Goal: Task Accomplishment & Management: Manage account settings

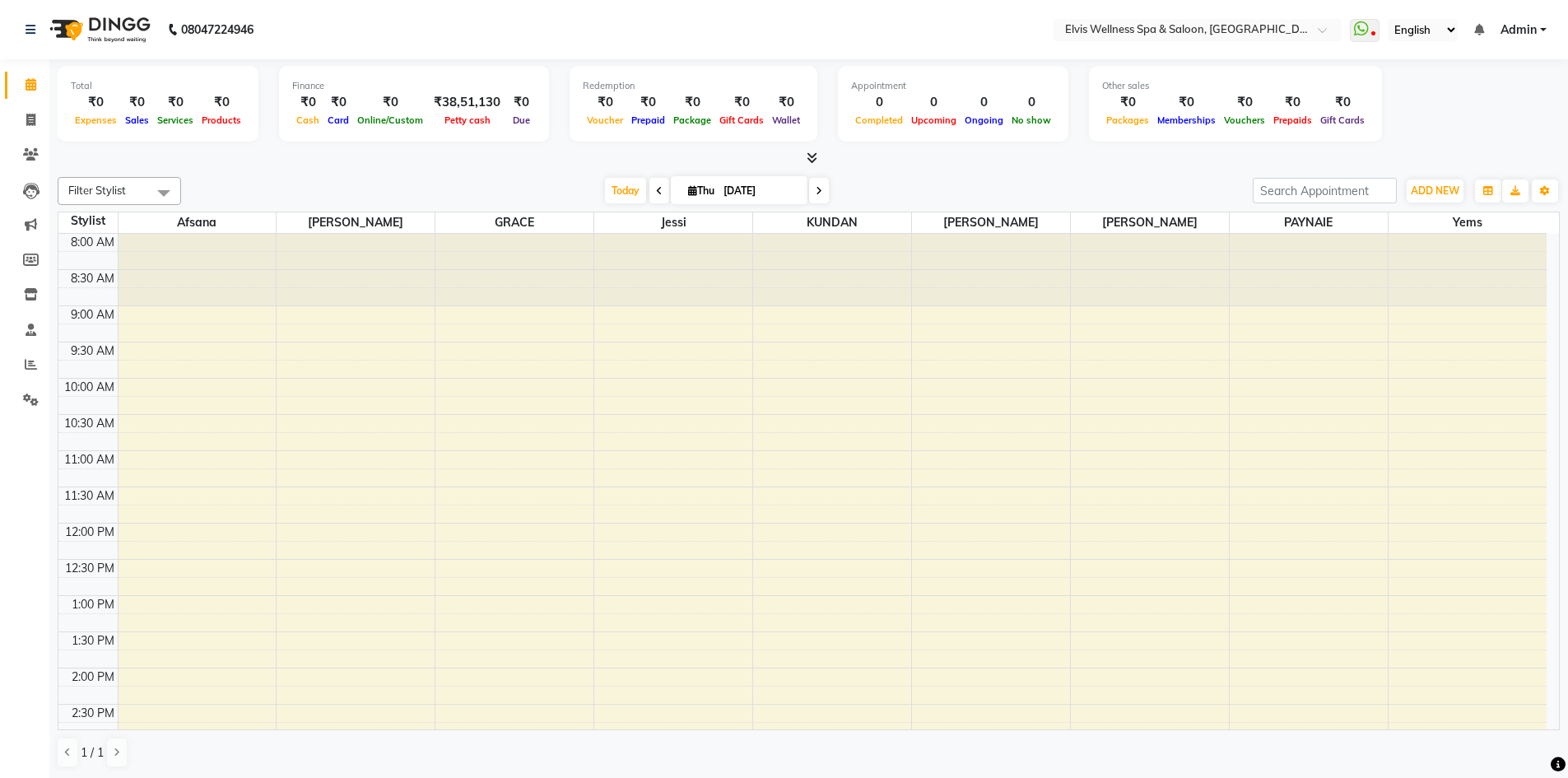
scroll to position [291, 0]
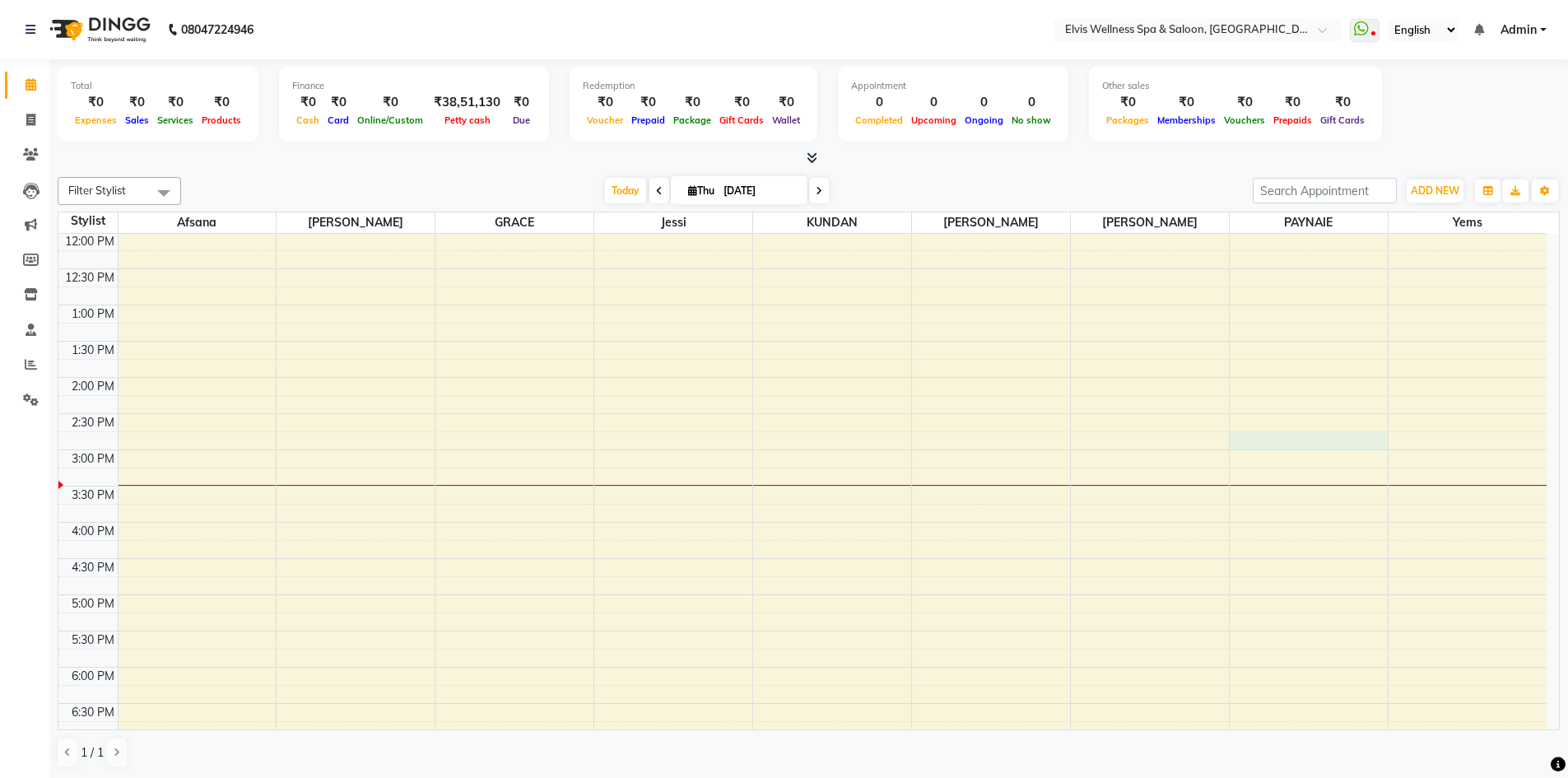
click at [1246, 442] on div "8:00 AM 8:30 AM 9:00 AM 9:30 AM 10:00 AM 10:30 AM 11:00 AM 11:30 AM 12:00 PM 12…" at bounding box center [802, 485] width 1488 height 1085
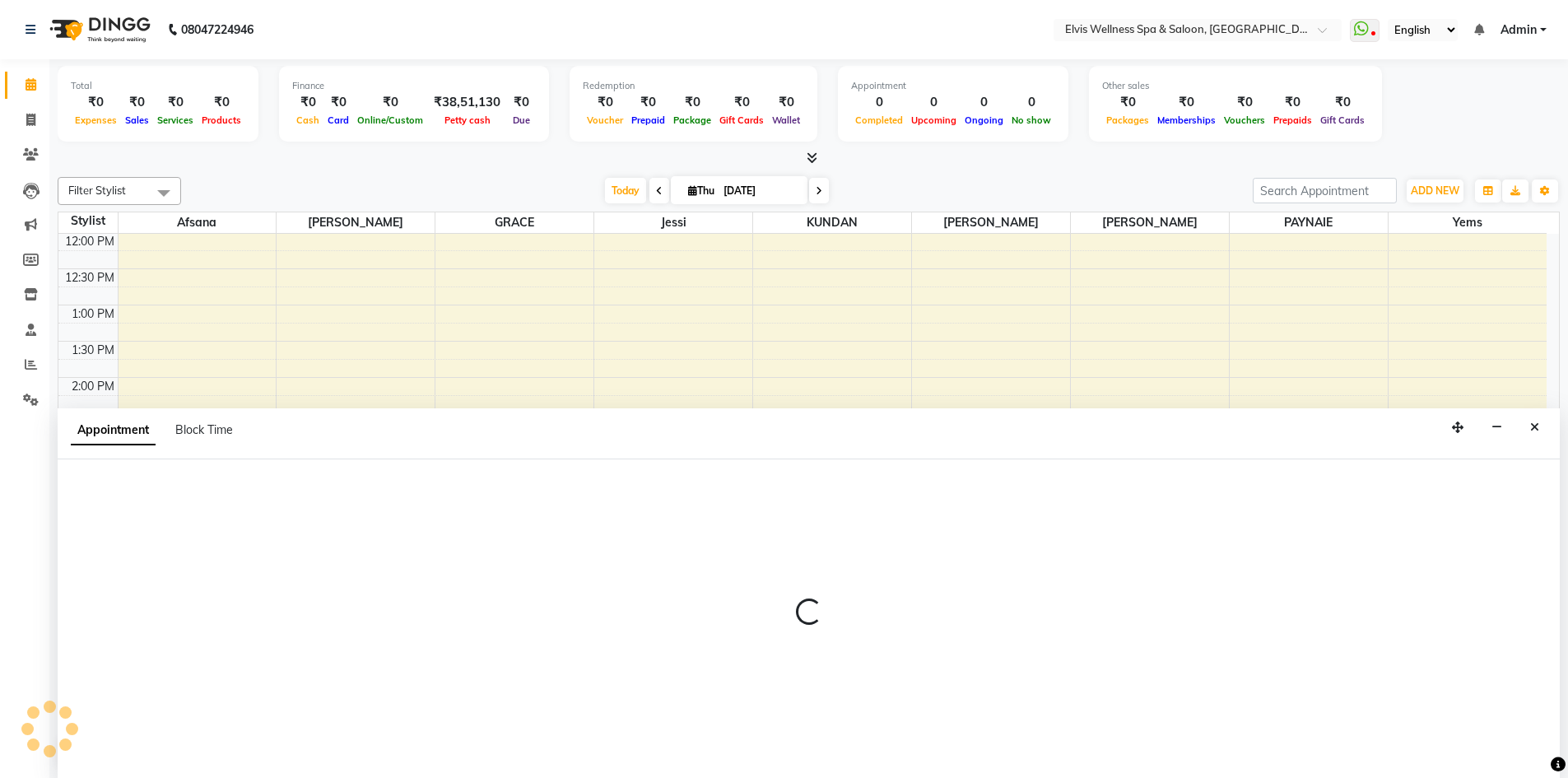
scroll to position [1, 0]
select select "24318"
select select "885"
select select "tentative"
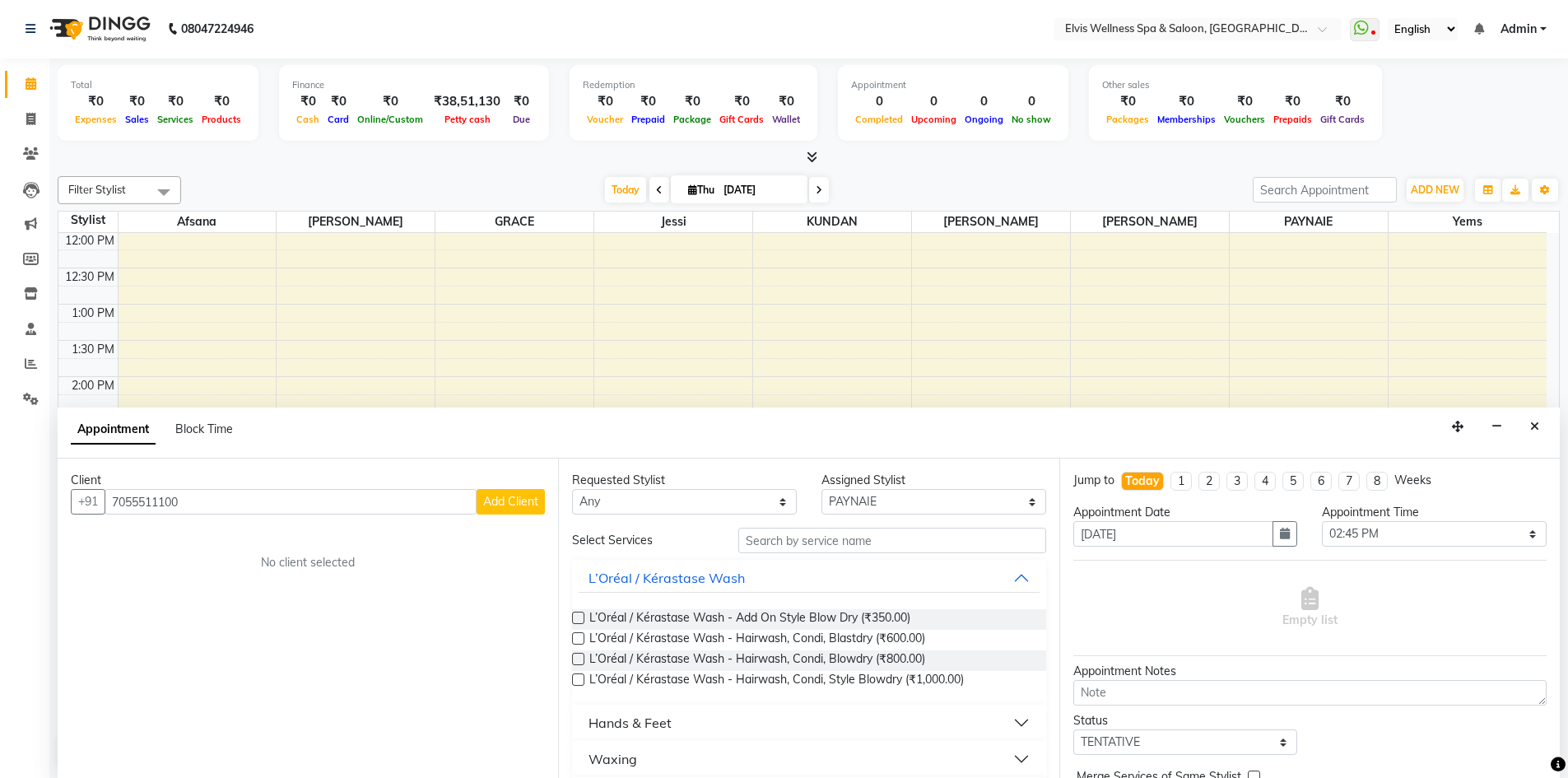
type input "7055511100"
click at [507, 506] on span "Add Client" at bounding box center [510, 501] width 55 height 14
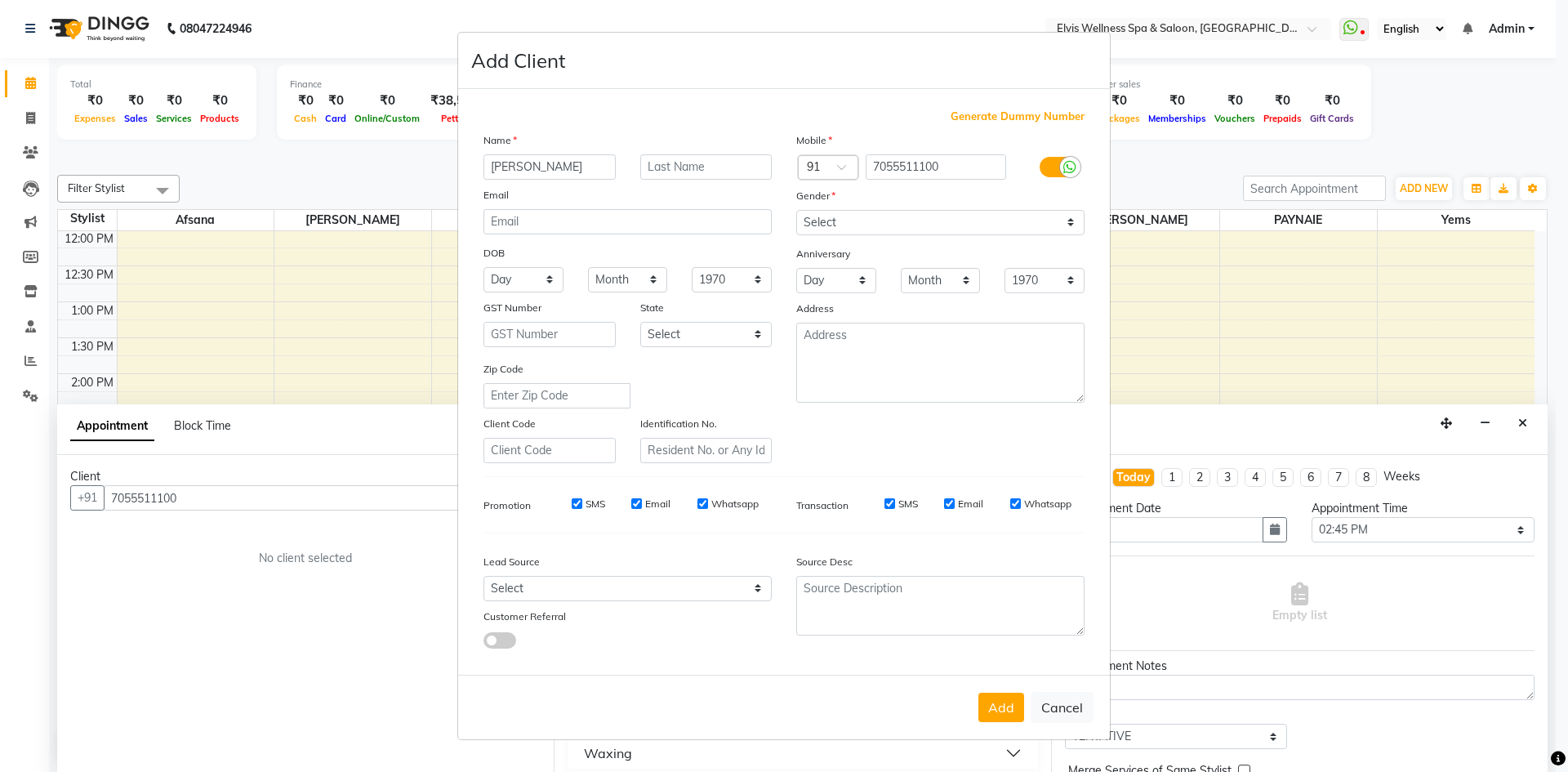
type input "[PERSON_NAME]"
click at [678, 171] on input "text" at bounding box center [707, 167] width 132 height 25
type input "Bond"
click at [924, 232] on select "Select [DEMOGRAPHIC_DATA] [DEMOGRAPHIC_DATA] Other Prefer Not To Say" at bounding box center [940, 222] width 289 height 25
select select "[DEMOGRAPHIC_DATA]"
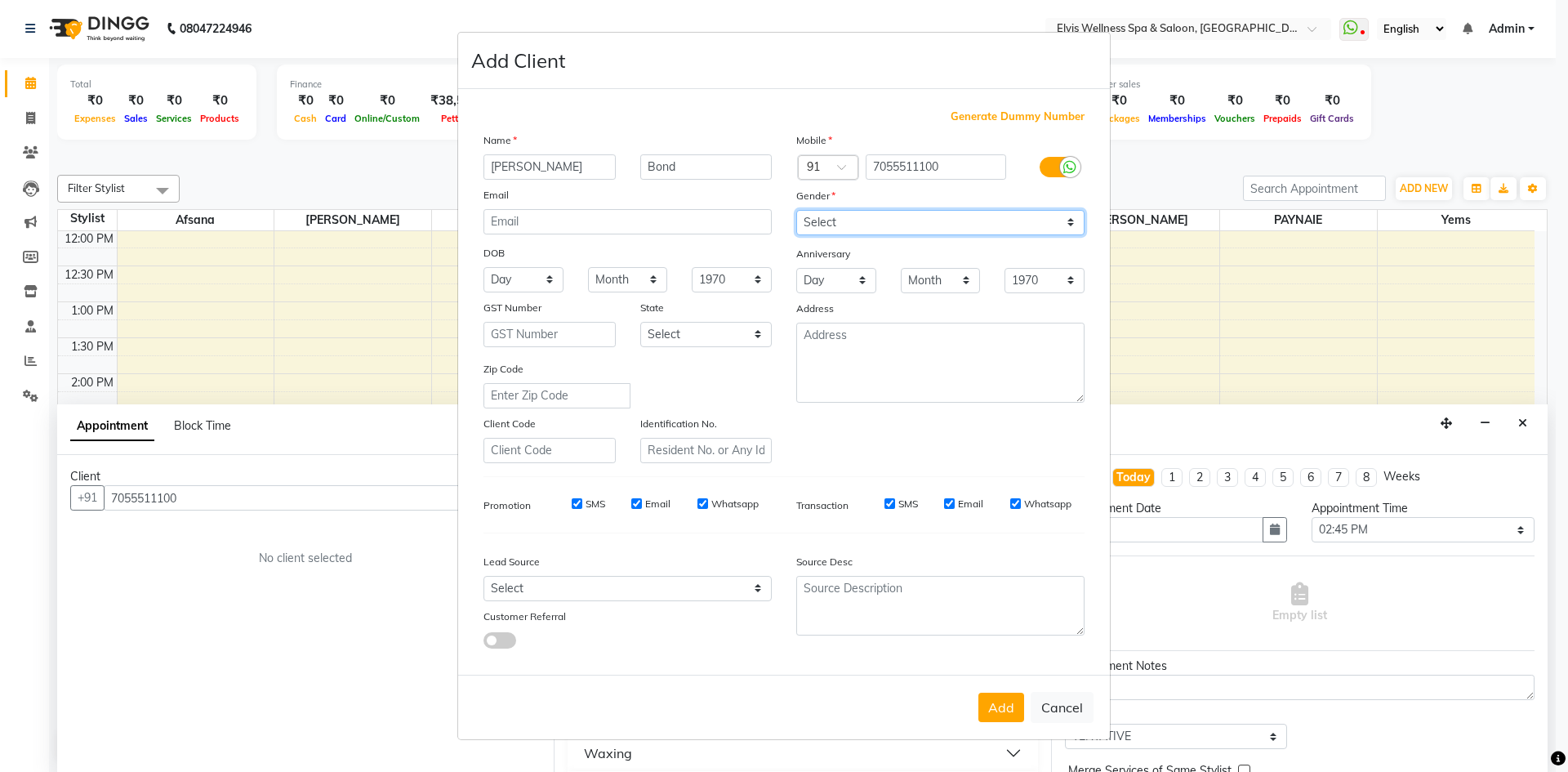
click at [796, 210] on select "Select [DEMOGRAPHIC_DATA] [DEMOGRAPHIC_DATA] Other Prefer Not To Say" at bounding box center [940, 222] width 289 height 25
click at [1018, 701] on button "Add" at bounding box center [1001, 707] width 46 height 29
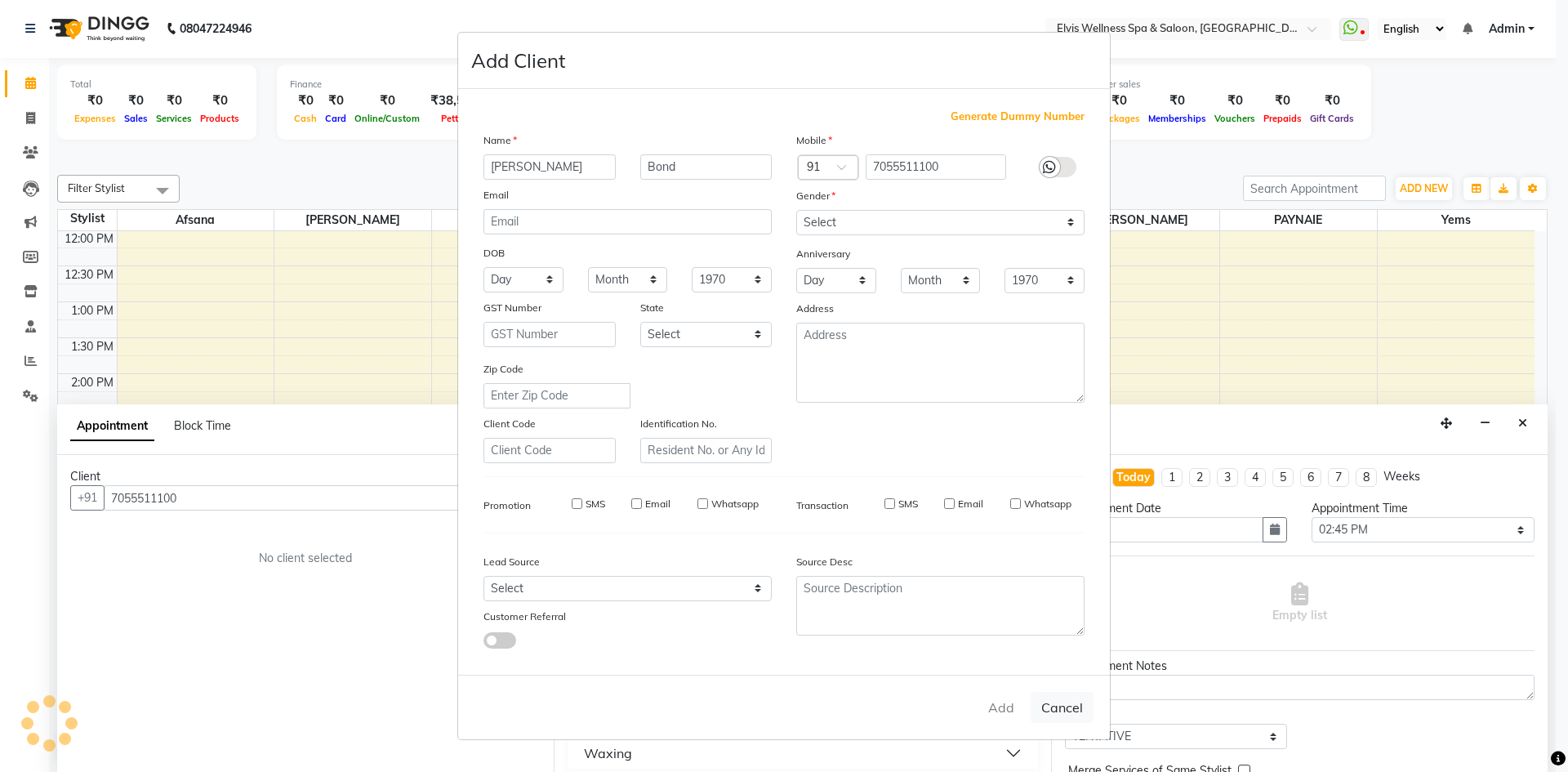
select select
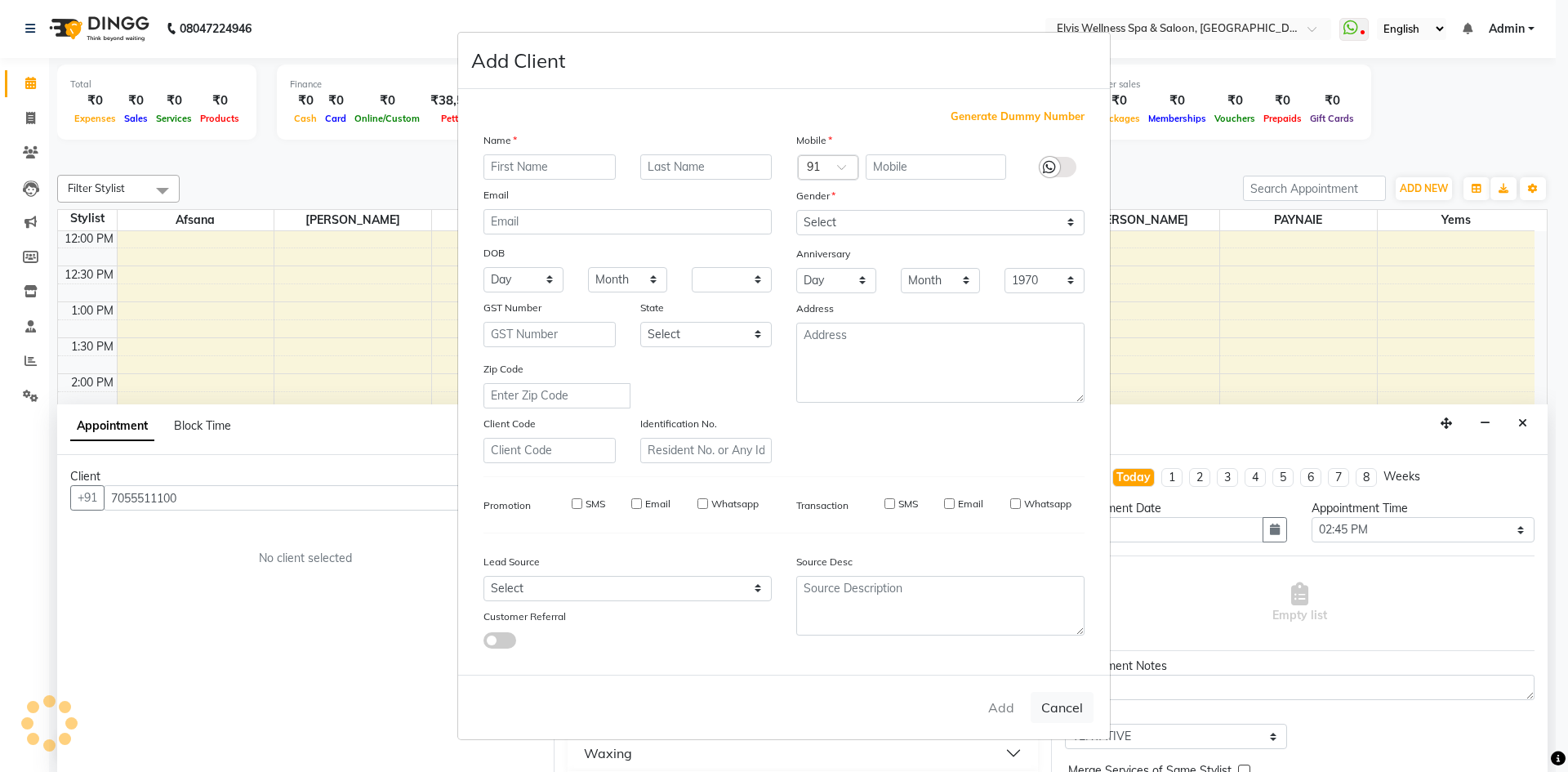
select select
checkbox input "false"
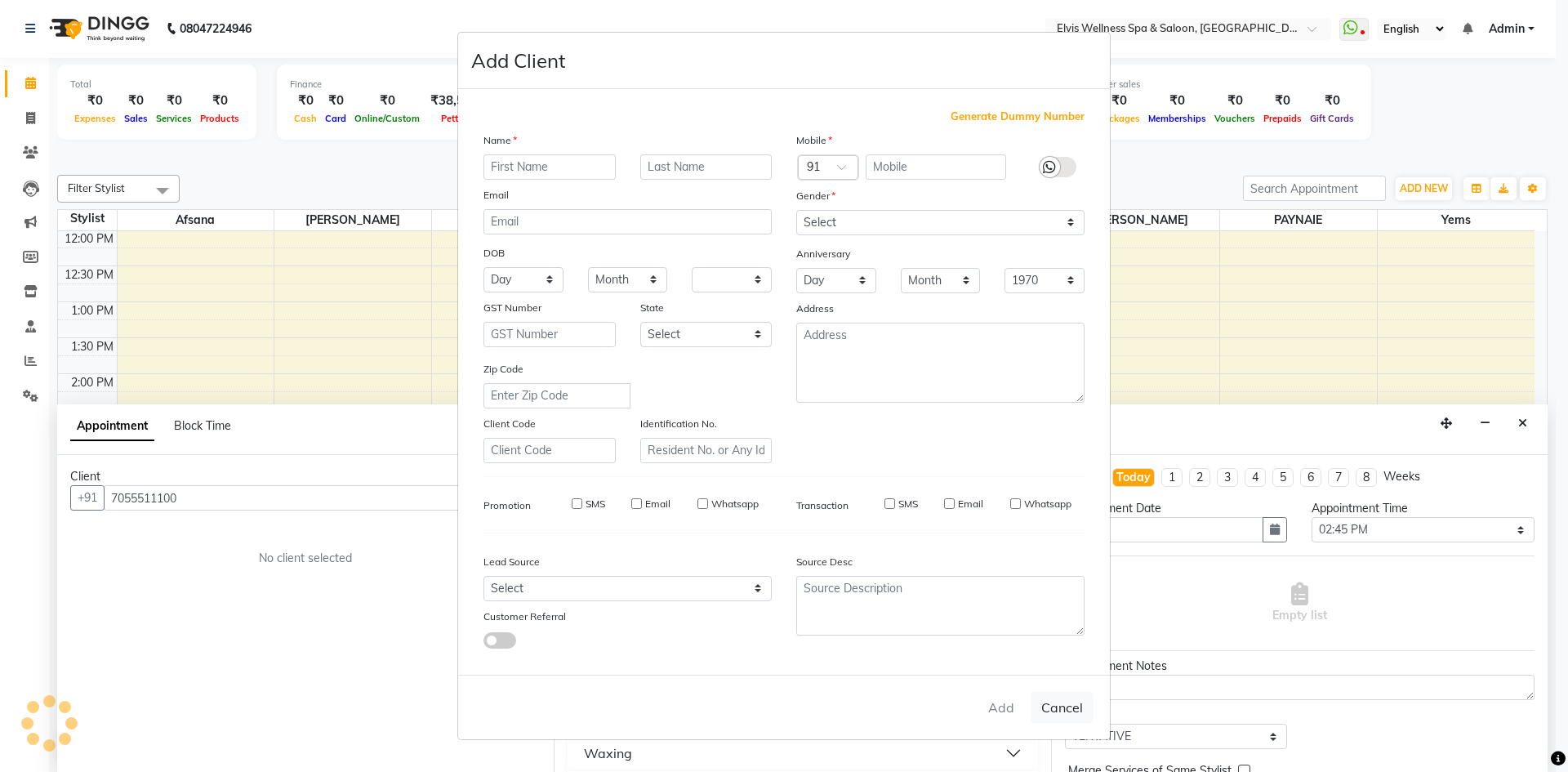
checkbox input "false"
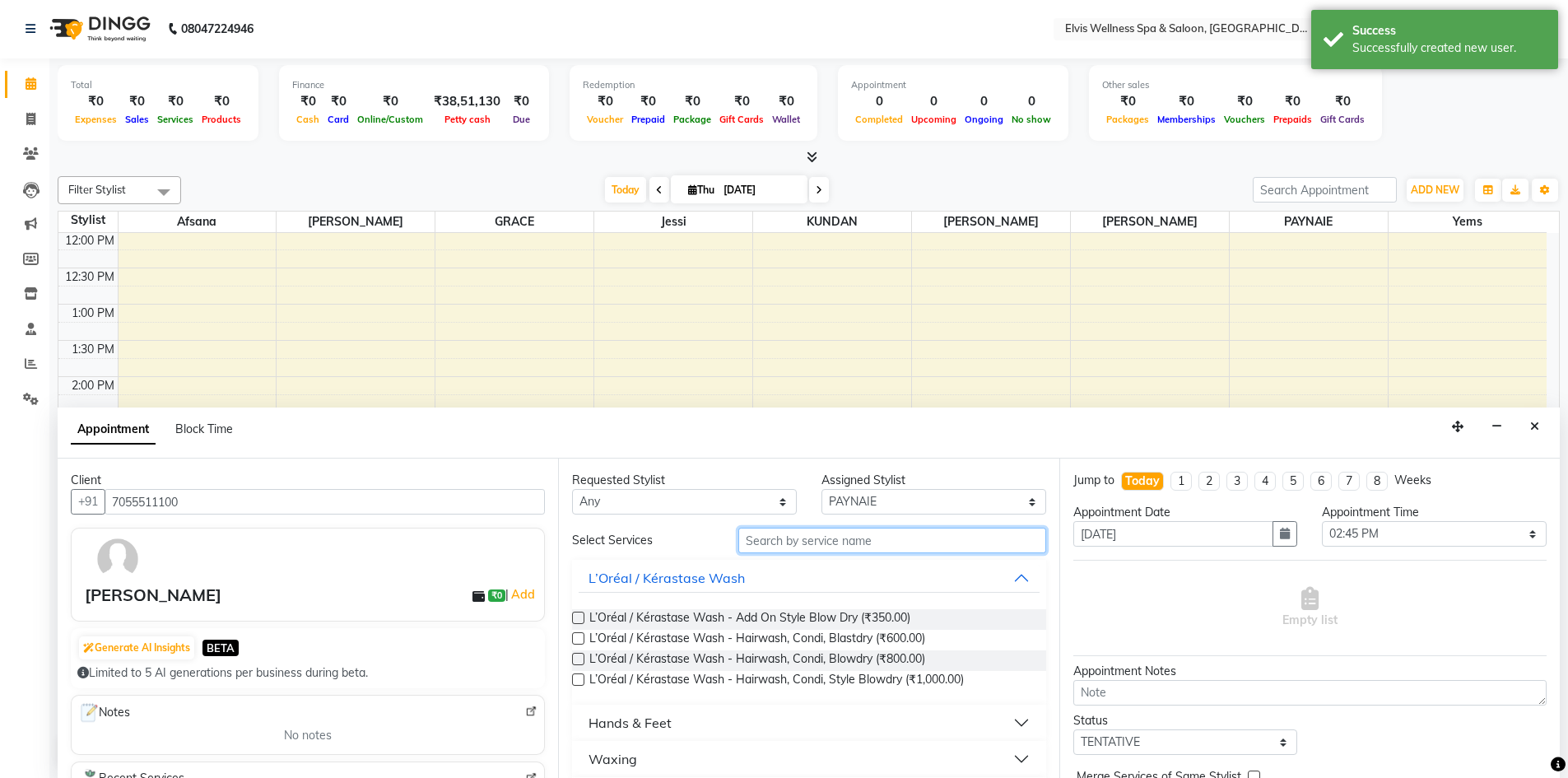
click at [846, 539] on input "text" at bounding box center [893, 540] width 308 height 25
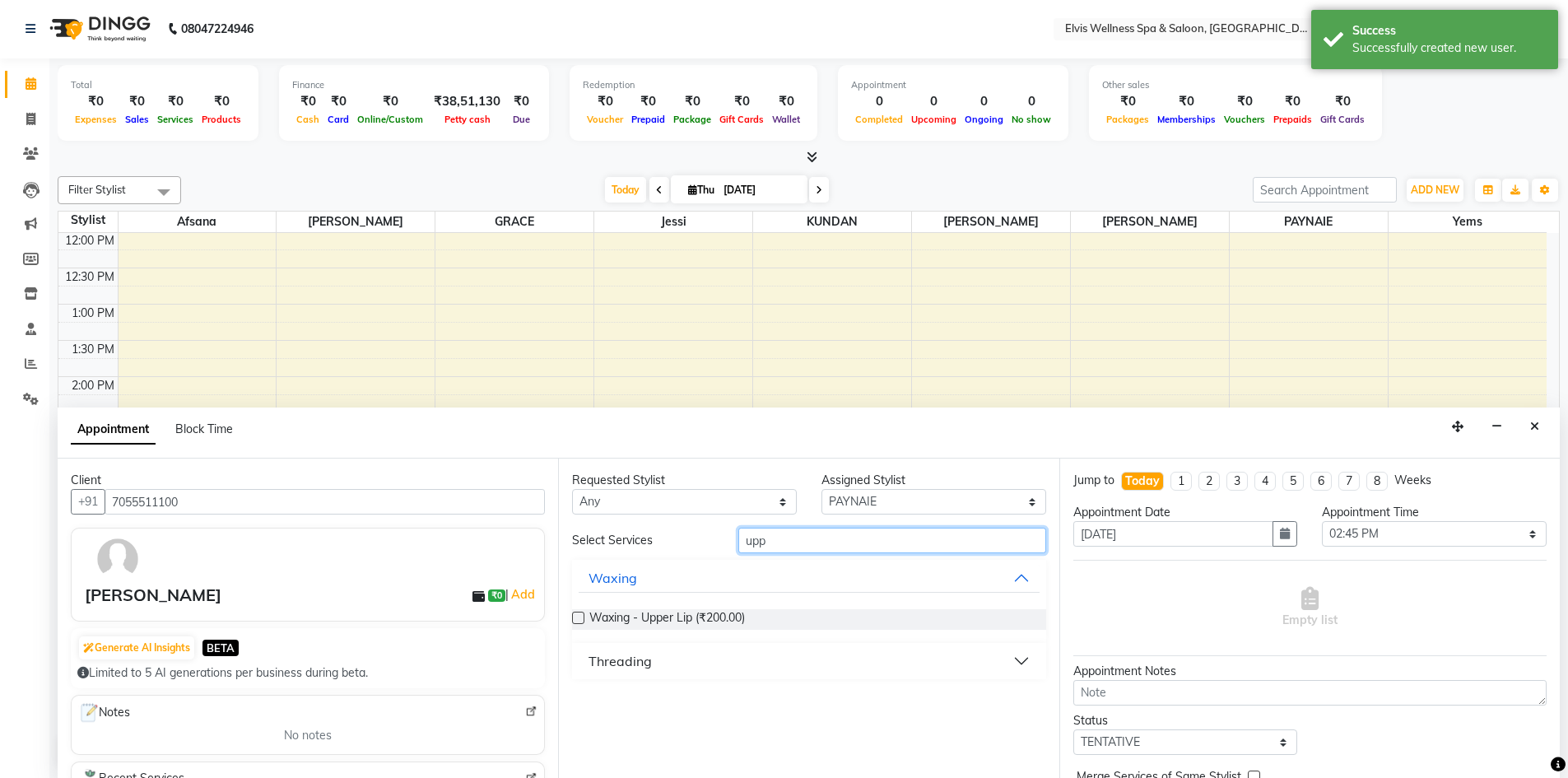
type input "upp"
click at [702, 670] on button "Threading" at bounding box center [808, 660] width 460 height 30
click at [578, 701] on label at bounding box center [578, 701] width 13 height 13
click at [578, 701] on input "checkbox" at bounding box center [577, 702] width 11 height 11
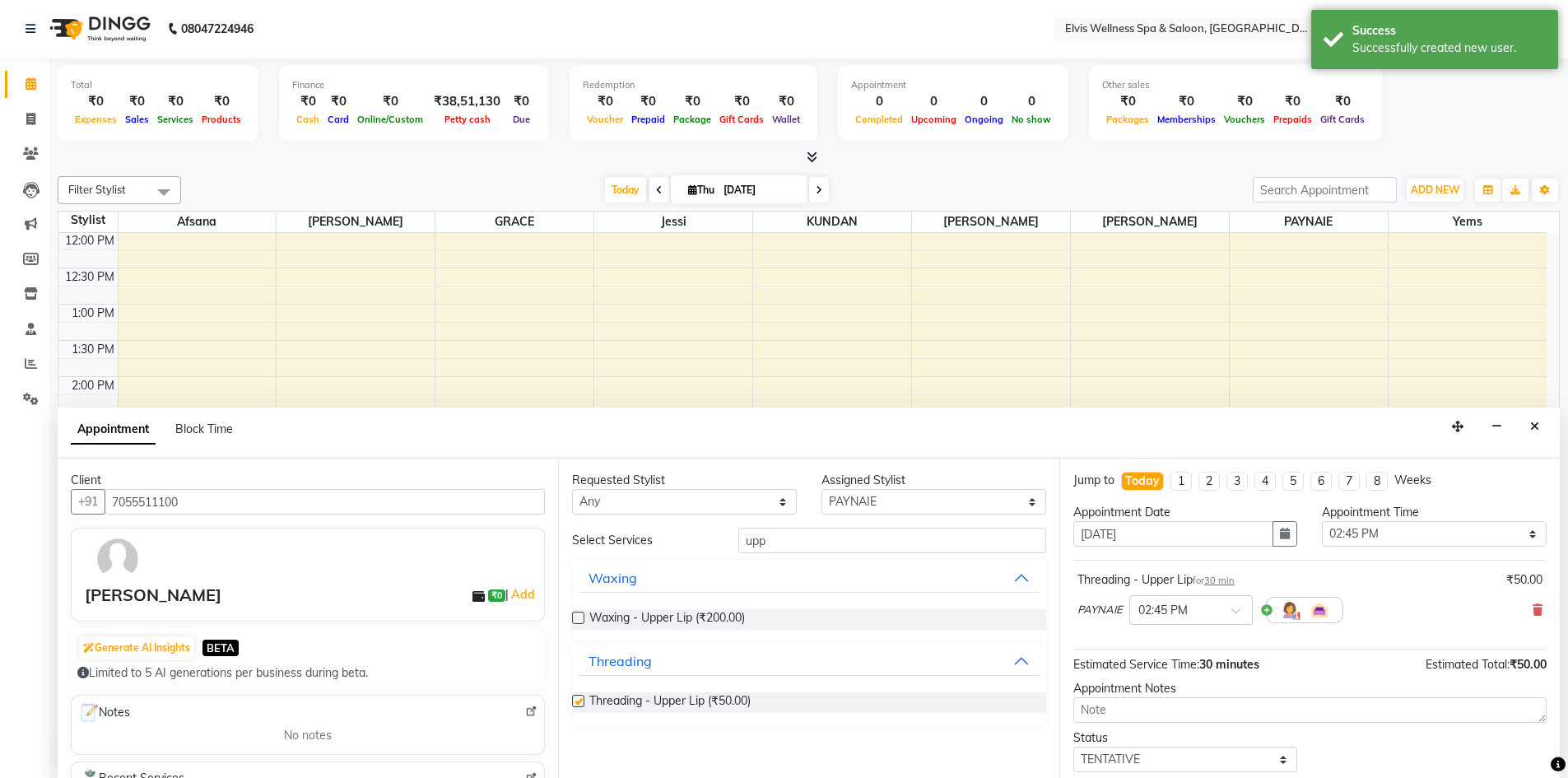
checkbox input "false"
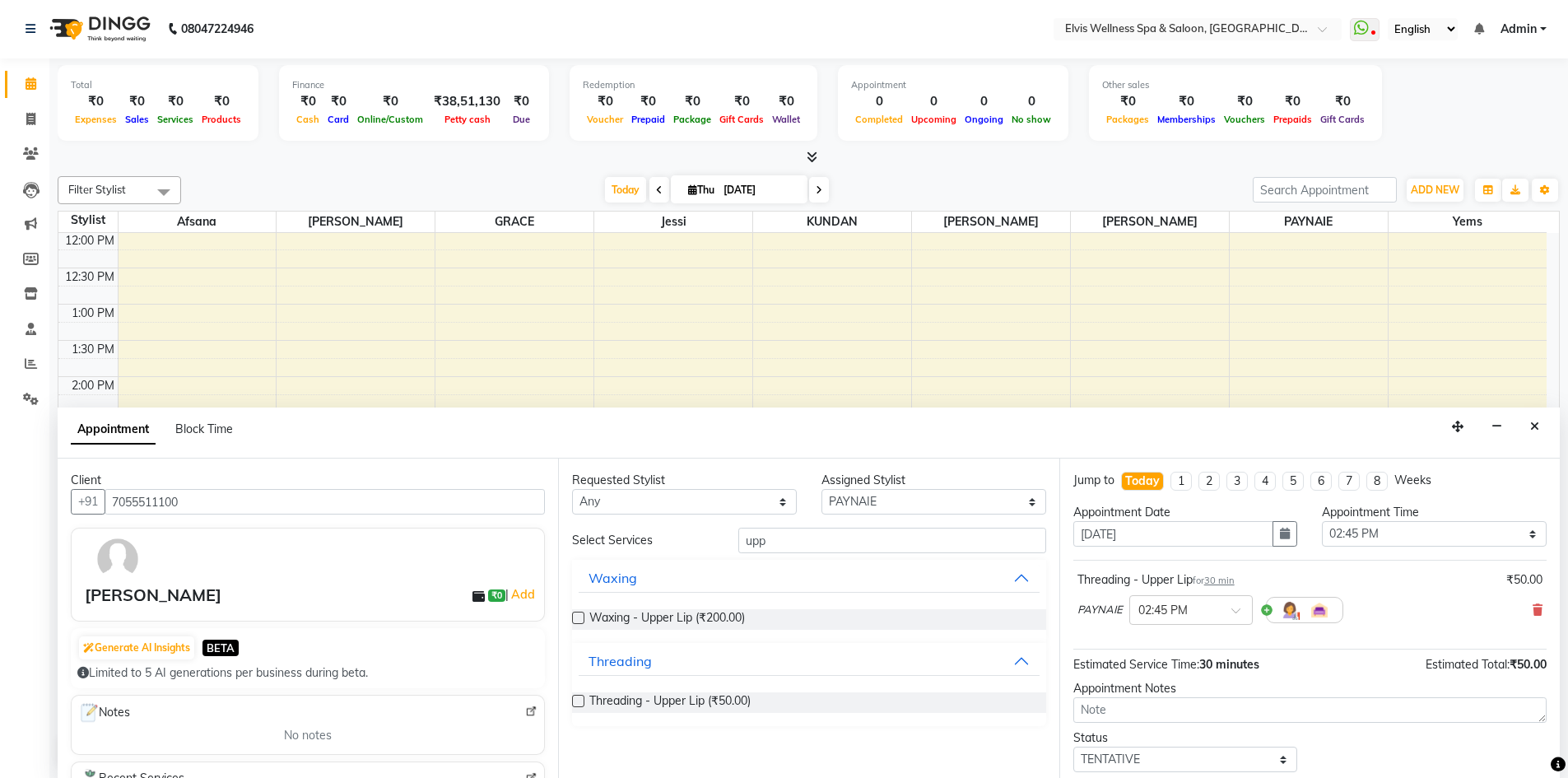
scroll to position [98, 0]
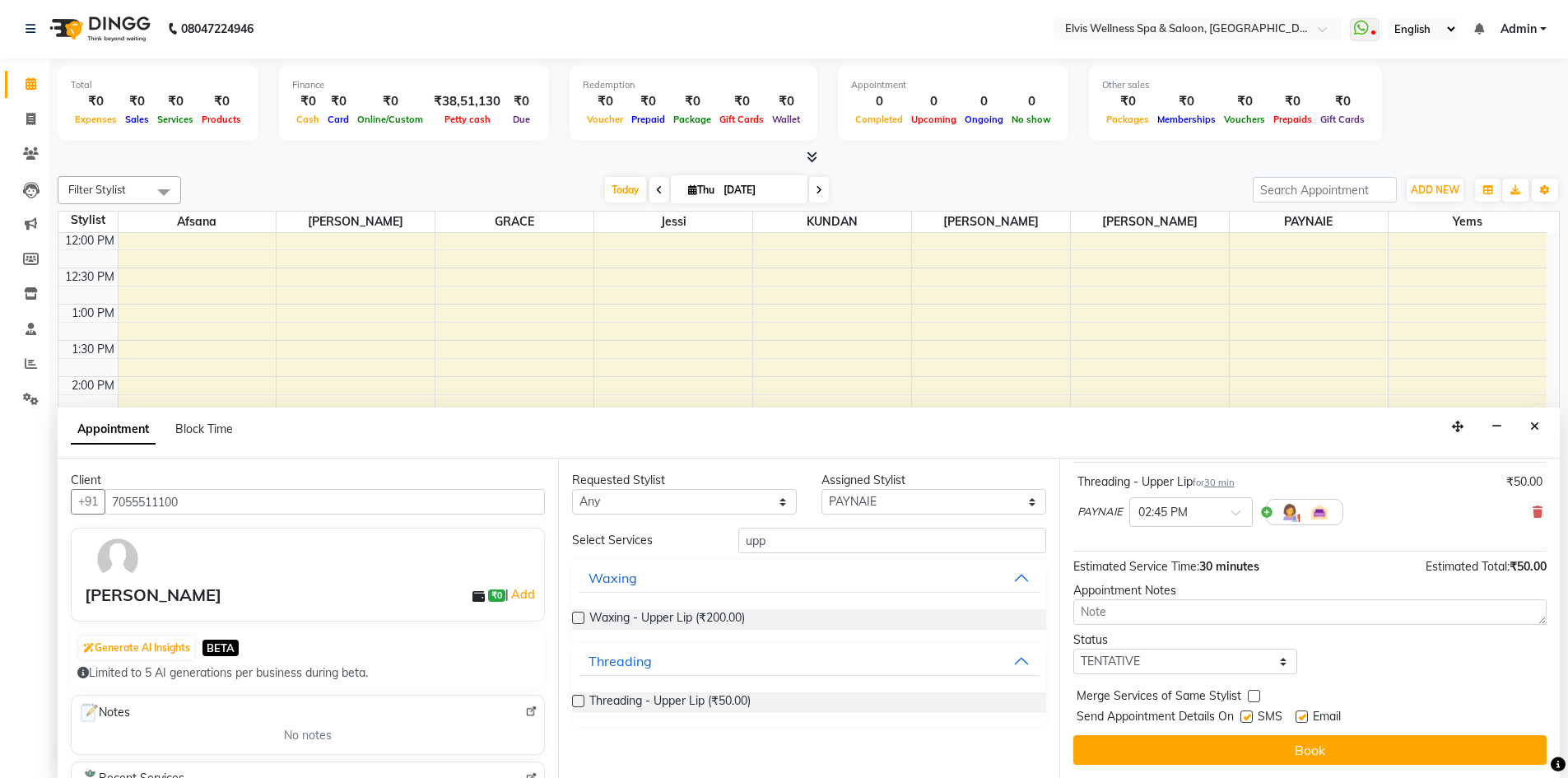
click at [1248, 720] on label at bounding box center [1246, 717] width 13 height 13
click at [1248, 720] on input "checkbox" at bounding box center [1246, 718] width 11 height 11
checkbox input "false"
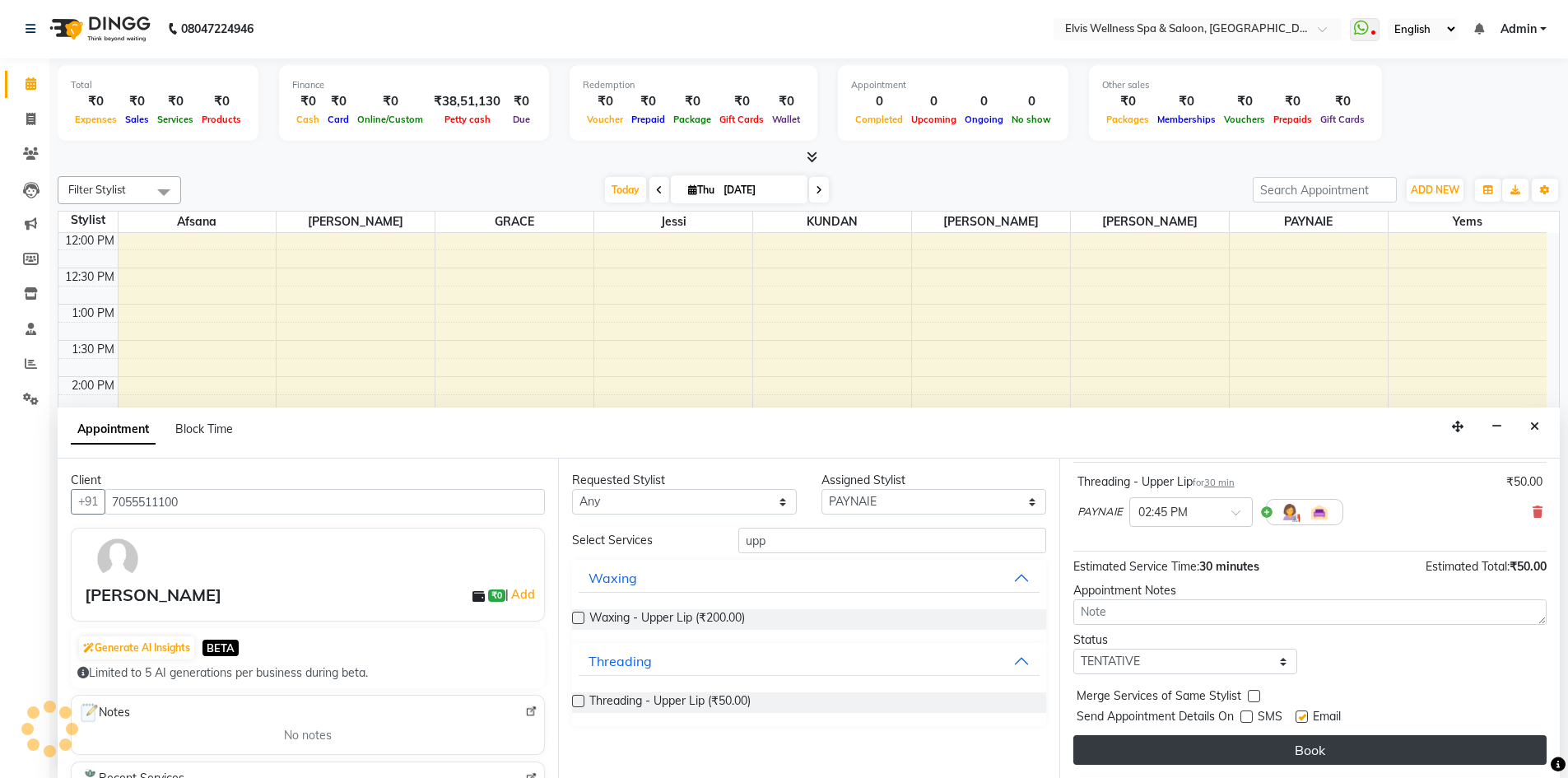
click at [1271, 745] on button "Book" at bounding box center [1310, 749] width 474 height 30
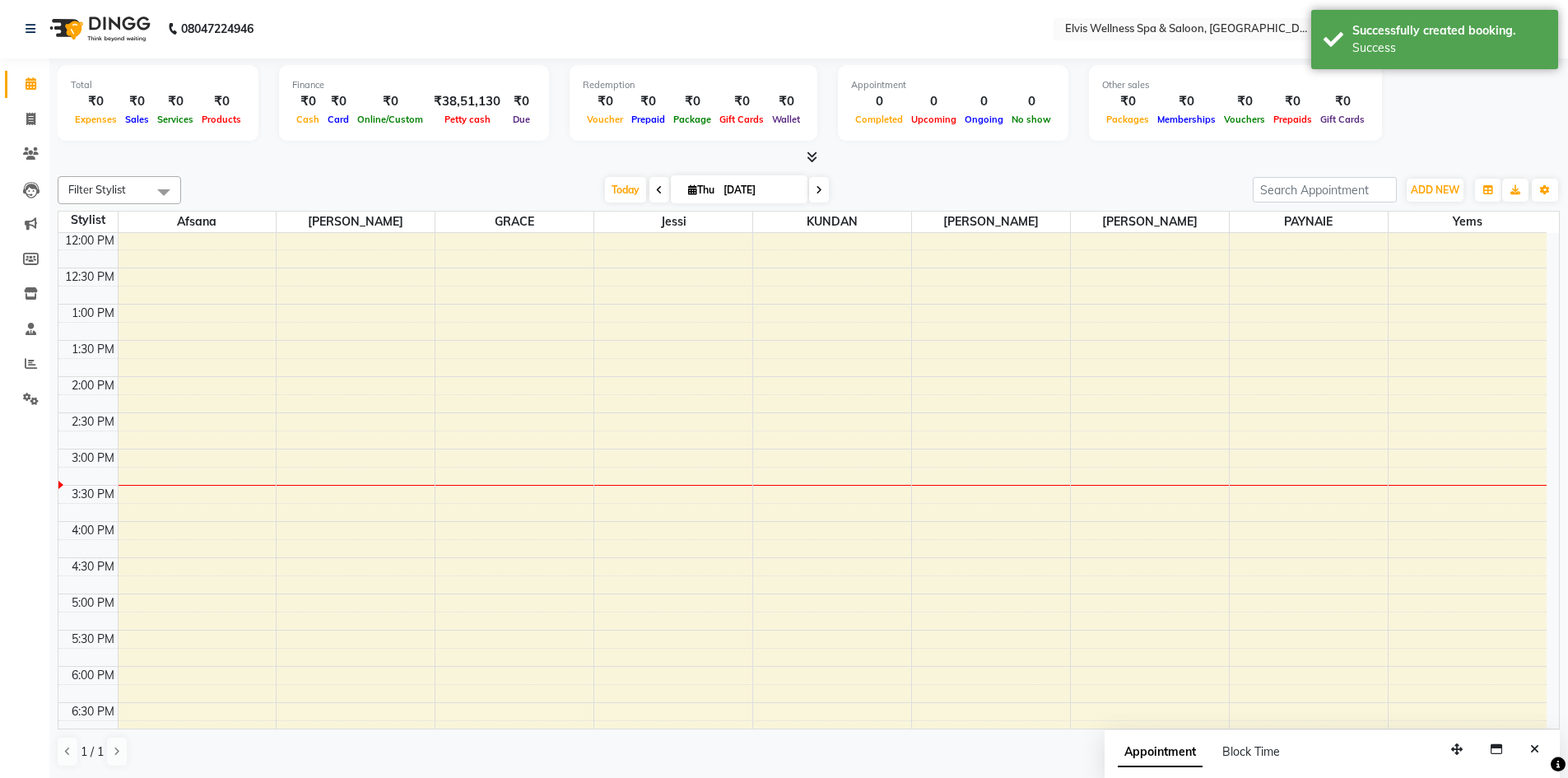
scroll to position [0, 0]
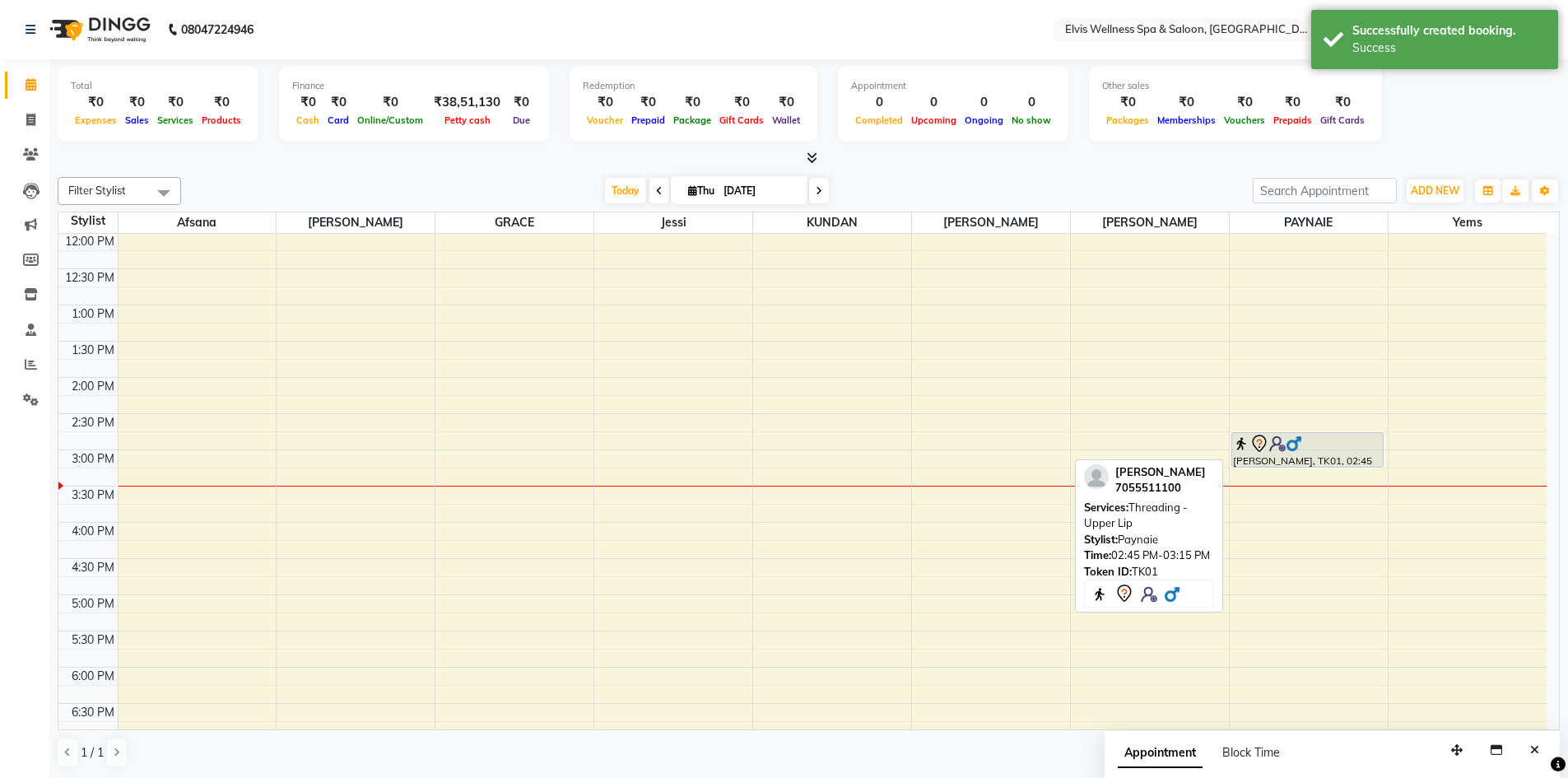
click at [1338, 457] on div "[PERSON_NAME], TK01, 02:45 PM-03:15 PM, Threading - Upper Lip" at bounding box center [1307, 449] width 150 height 33
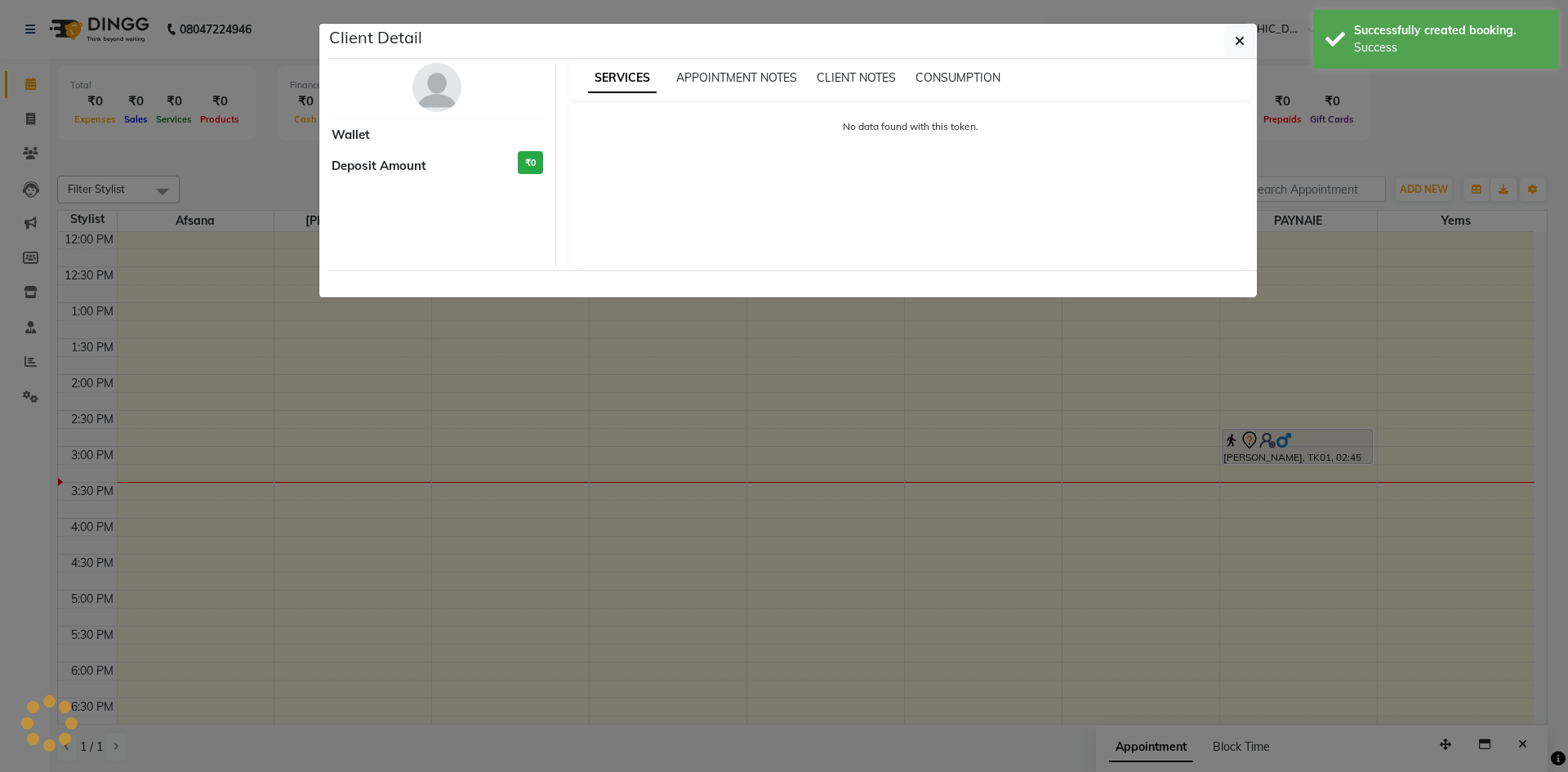
select select "7"
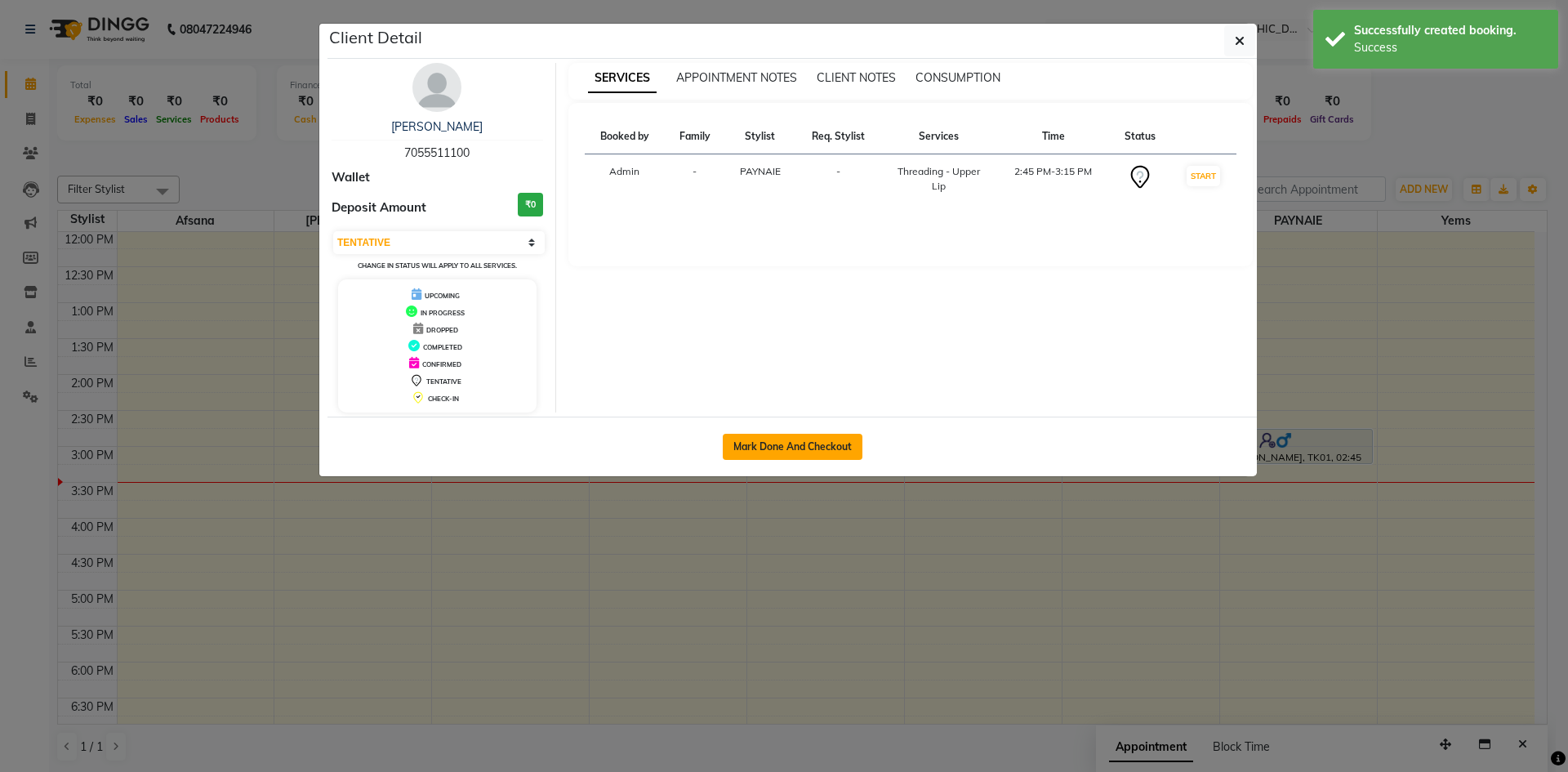
click at [766, 450] on button "Mark Done And Checkout" at bounding box center [792, 446] width 139 height 26
select select "4399"
select select "service"
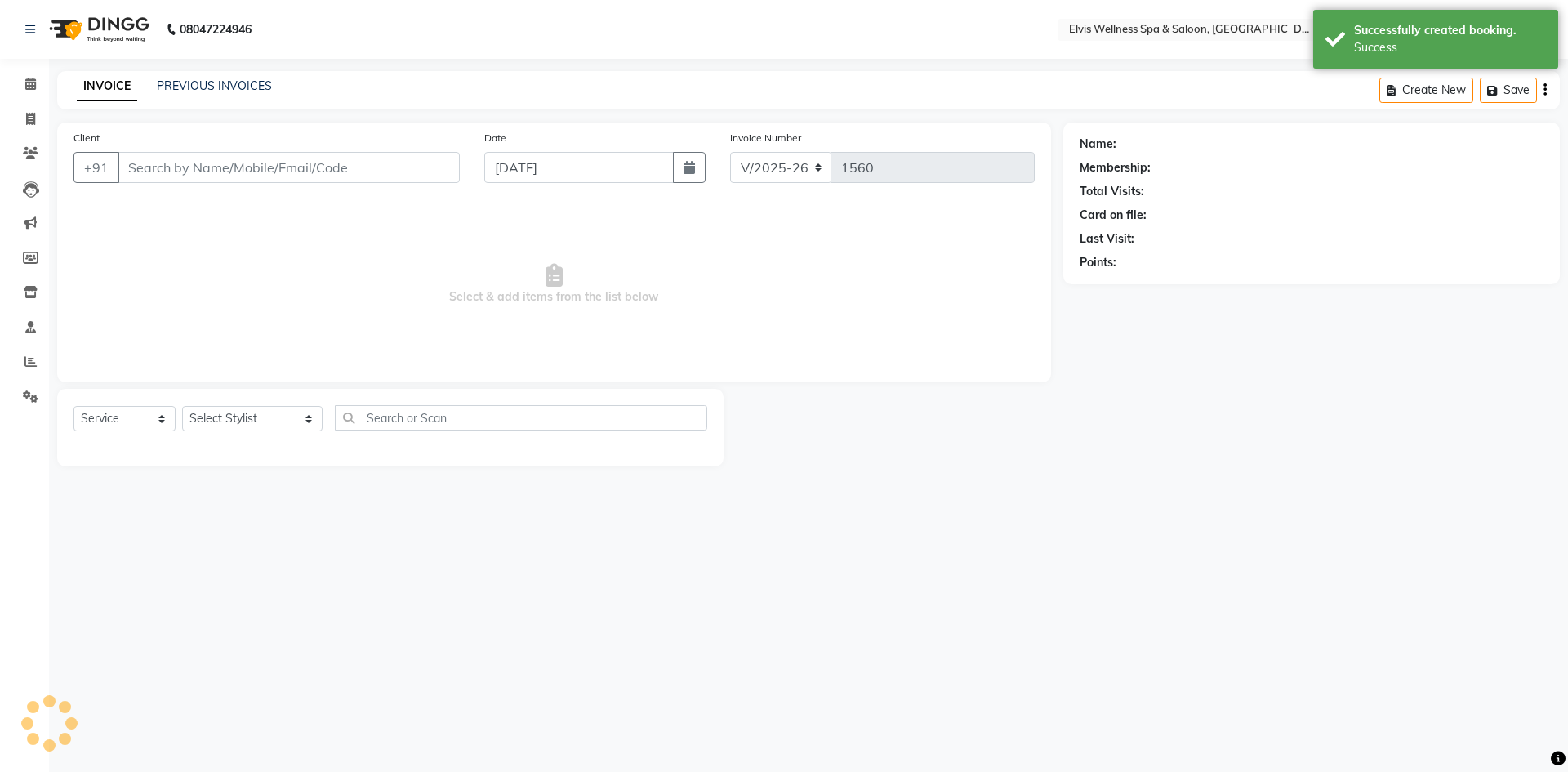
type input "7055511100"
select select "24318"
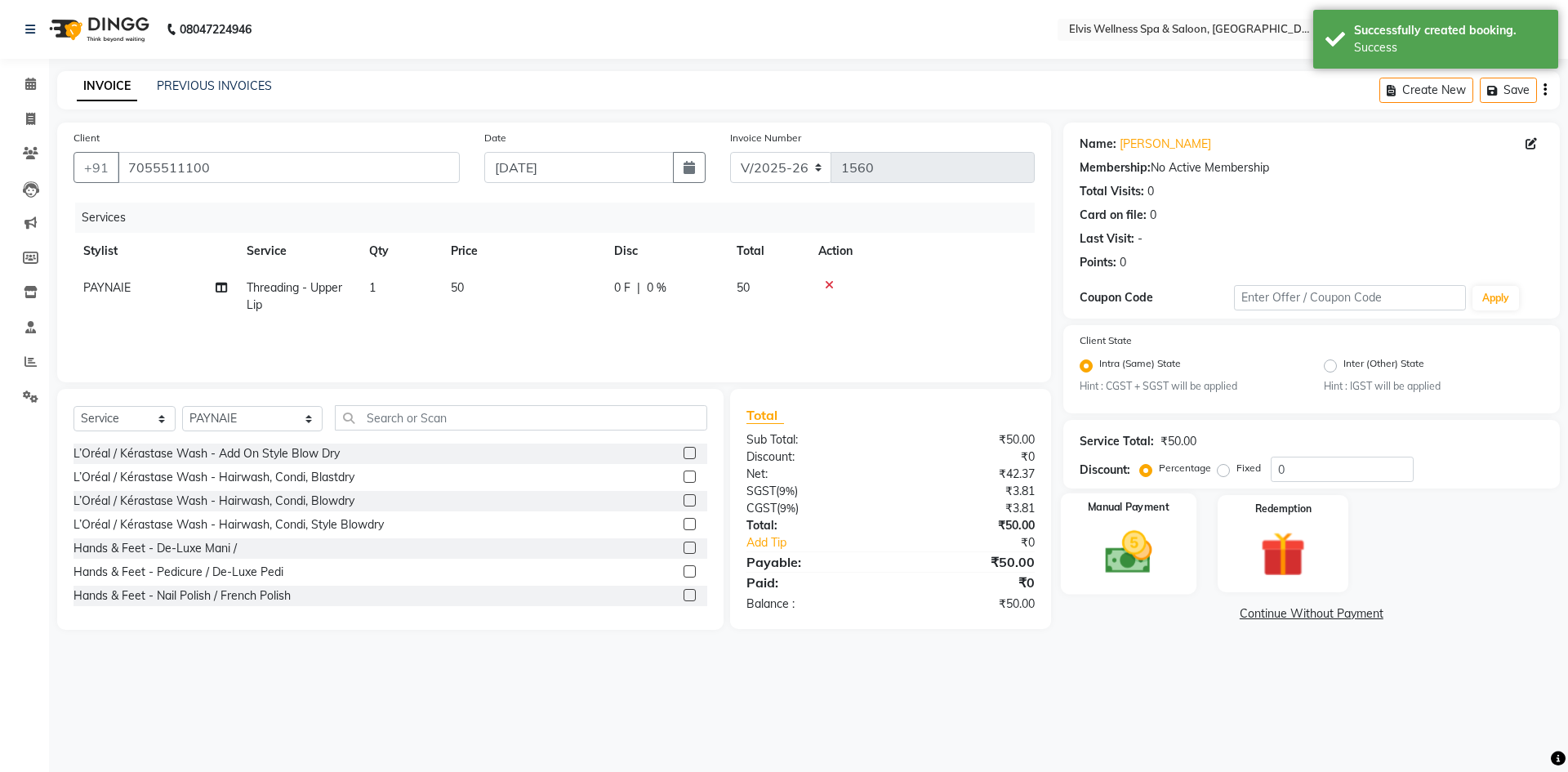
click at [1111, 564] on img at bounding box center [1128, 553] width 76 height 54
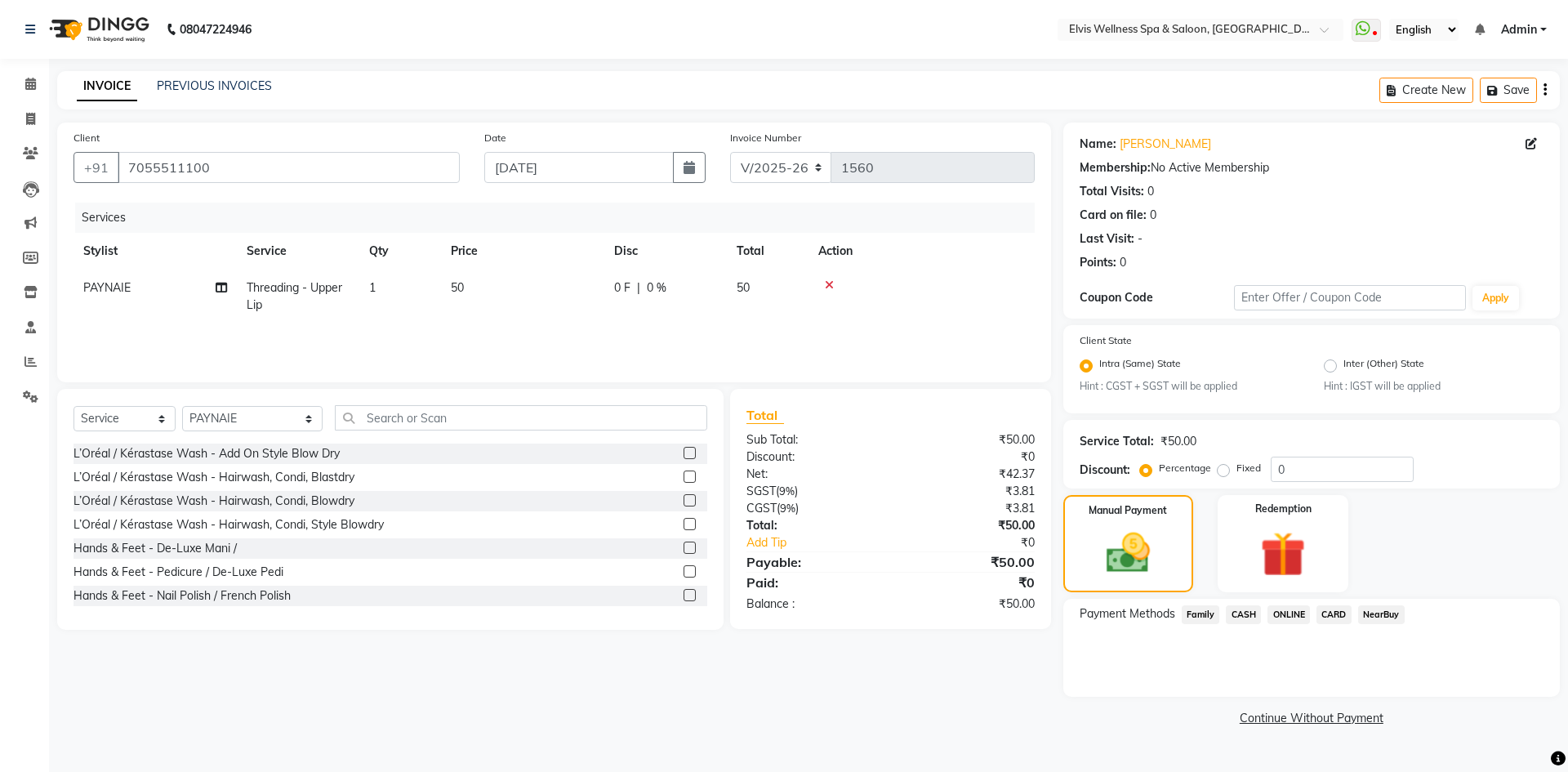
click at [1295, 621] on span "ONLINE" at bounding box center [1288, 614] width 43 height 19
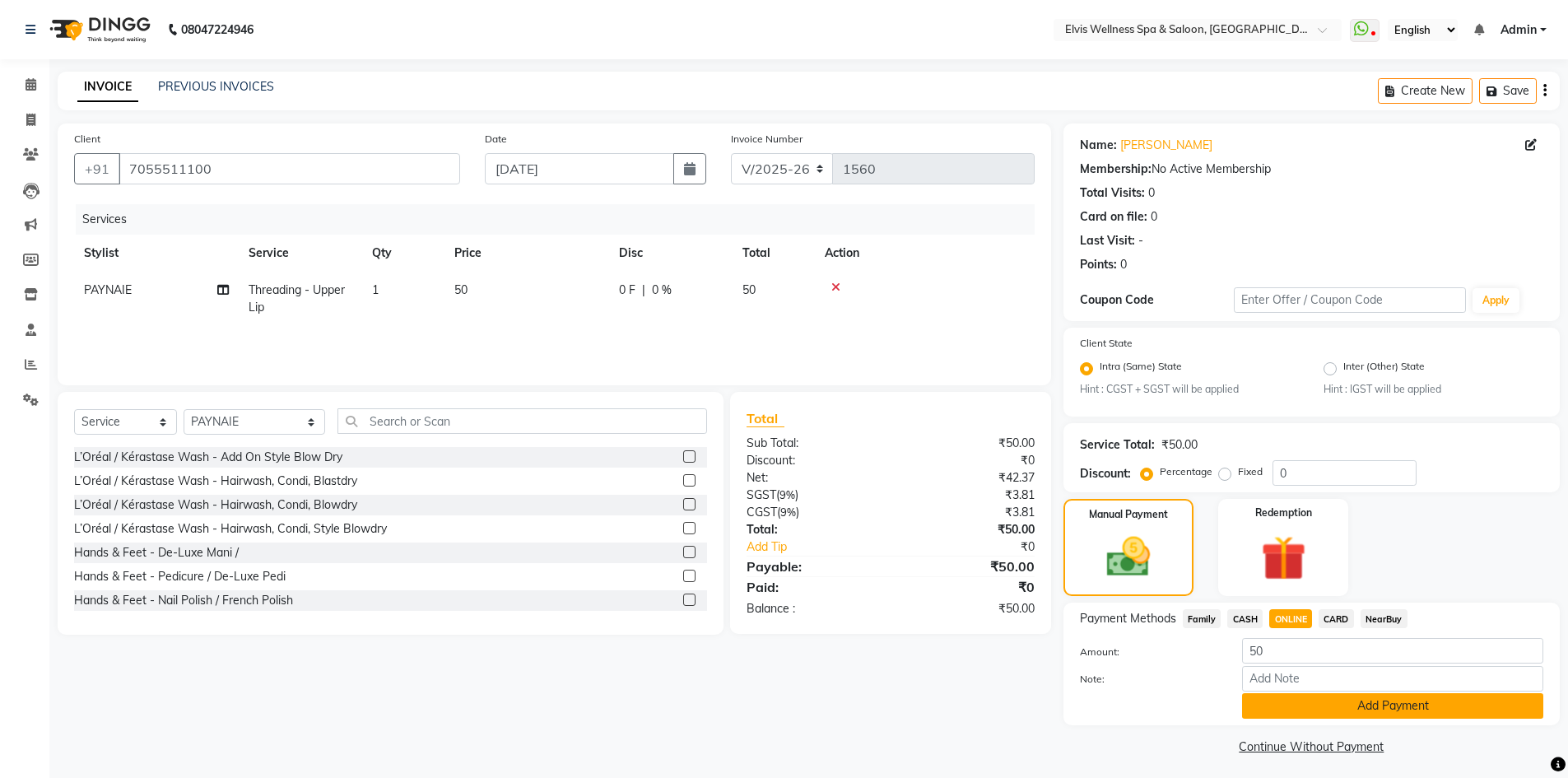
click at [1344, 711] on button "Add Payment" at bounding box center [1392, 706] width 301 height 25
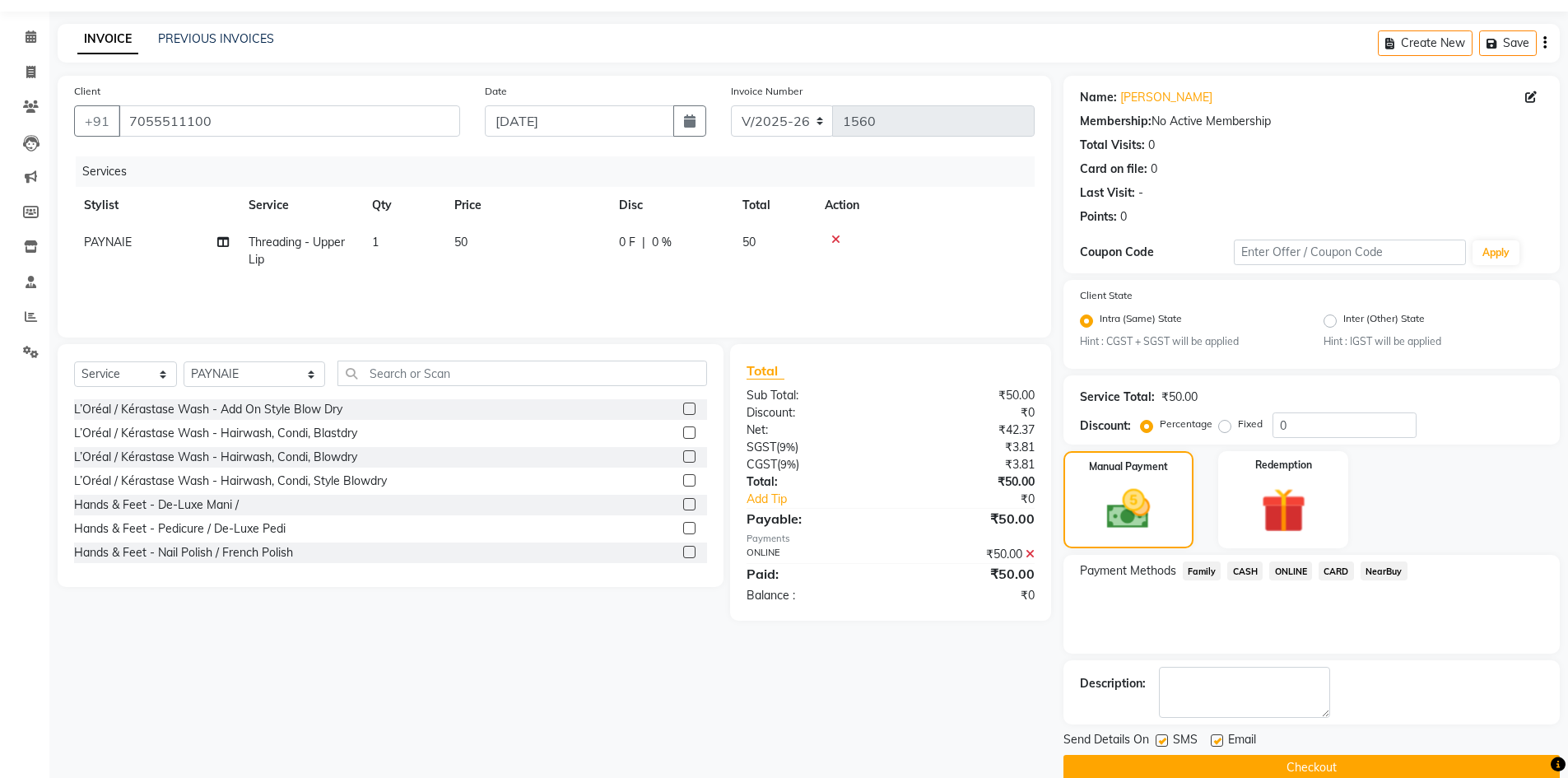
scroll to position [75, 0]
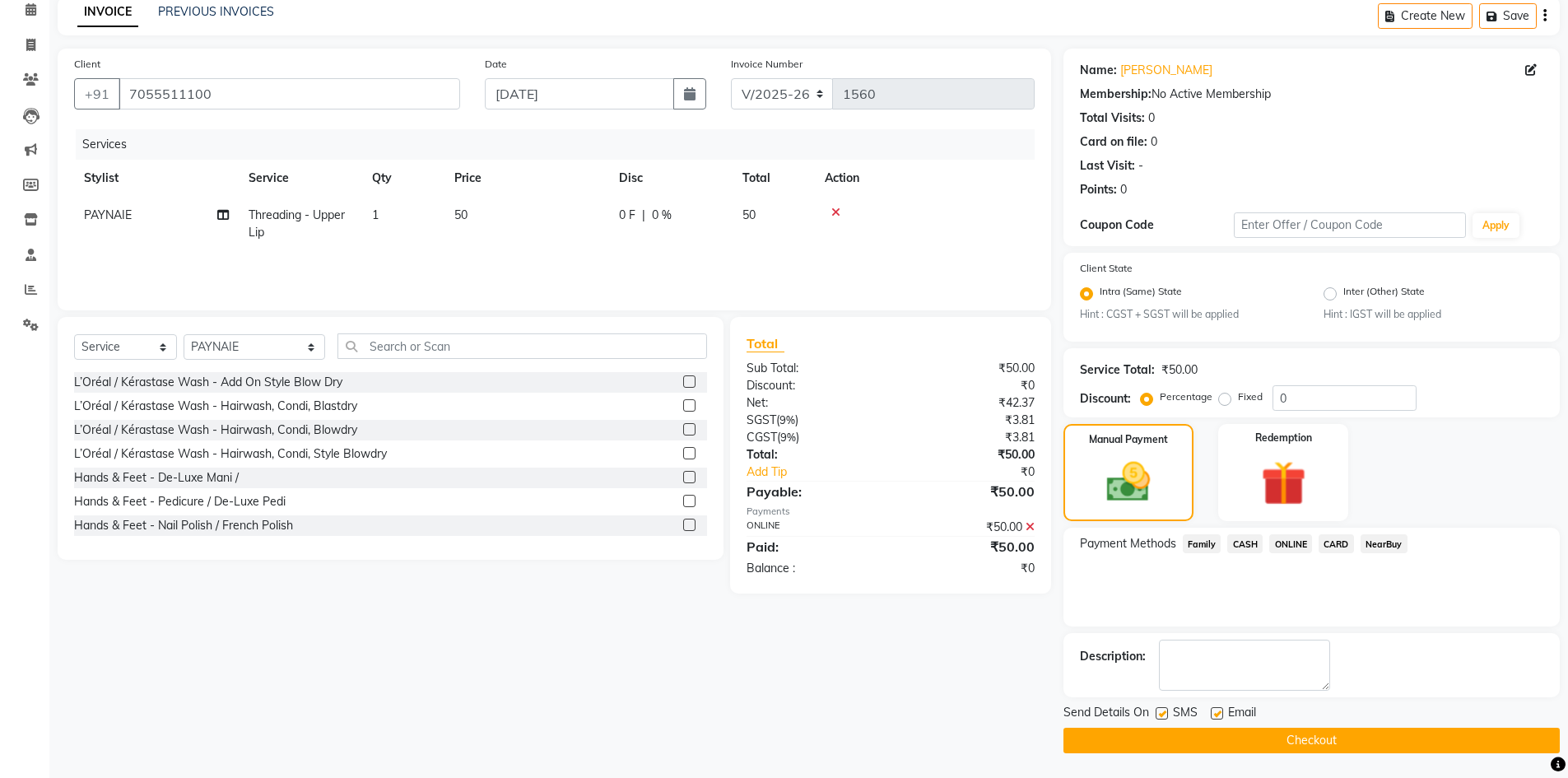
click at [1156, 712] on label at bounding box center [1162, 713] width 13 height 13
click at [1156, 712] on input "checkbox" at bounding box center [1161, 714] width 11 height 11
checkbox input "false"
click at [1266, 743] on button "Checkout" at bounding box center [1311, 740] width 496 height 25
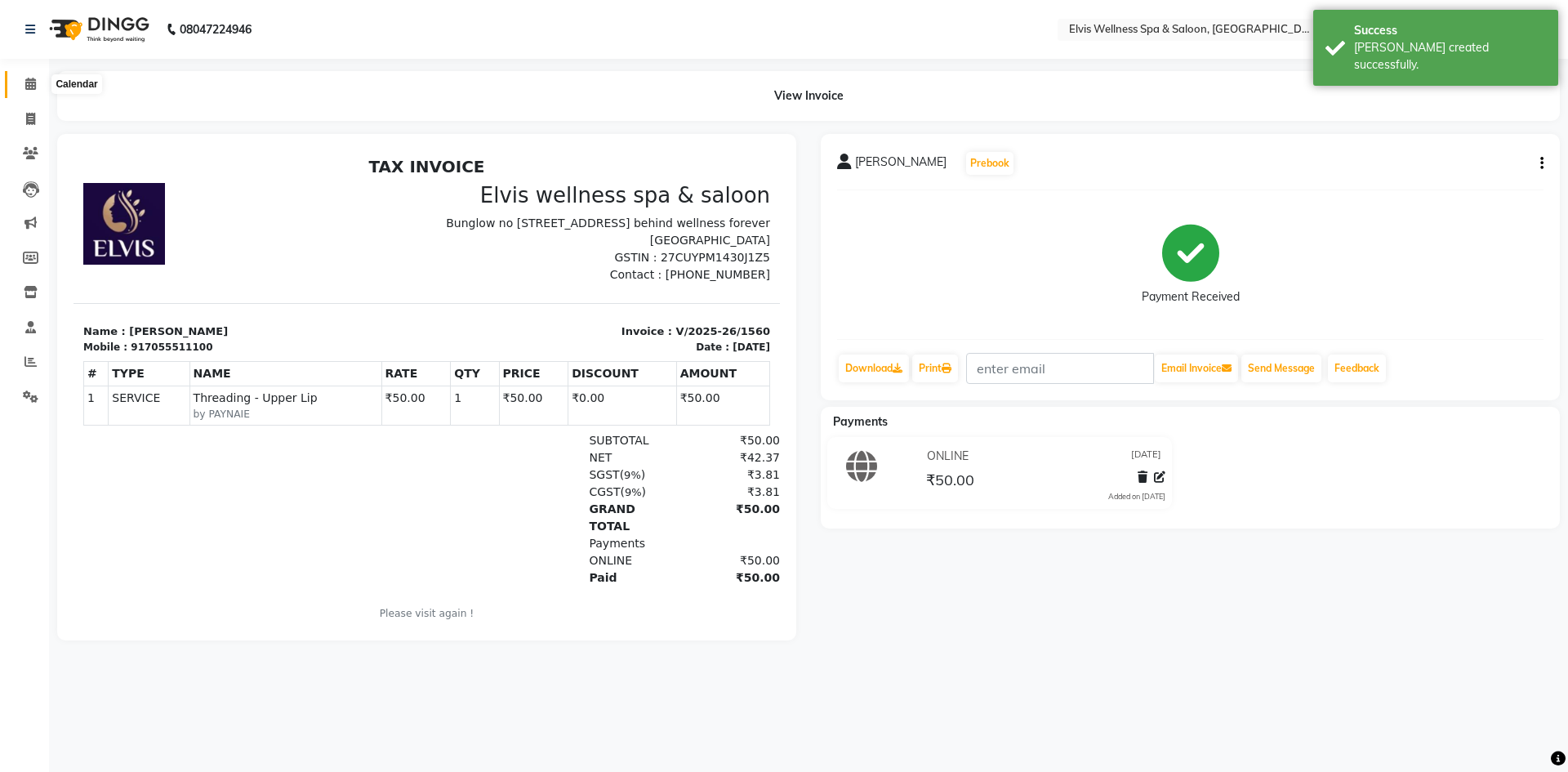
click at [20, 83] on span at bounding box center [30, 84] width 29 height 19
